Goal: Entertainment & Leisure: Consume media (video, audio)

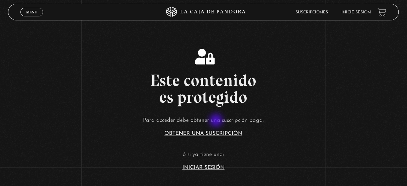
scroll to position [134, 0]
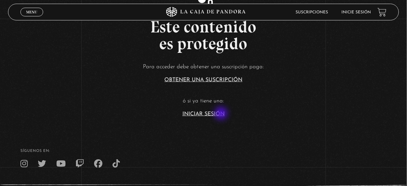
click at [221, 114] on link "Iniciar Sesión" at bounding box center [204, 114] width 42 height 5
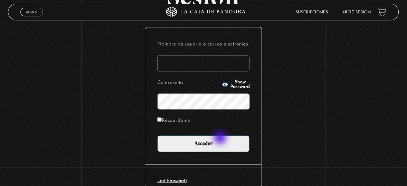
scroll to position [80, 0]
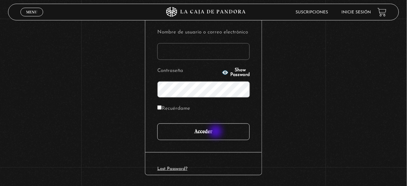
type input "[EMAIL_ADDRESS][DOMAIN_NAME]"
click at [217, 132] on input "Acceder" at bounding box center [203, 132] width 92 height 17
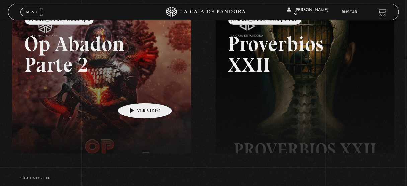
scroll to position [80, 0]
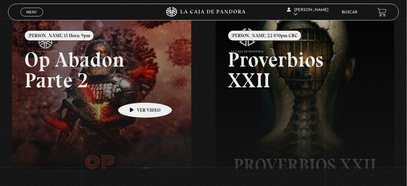
click at [135, 92] on link at bounding box center [215, 113] width 407 height 186
